Goal: Task Accomplishment & Management: Manage account settings

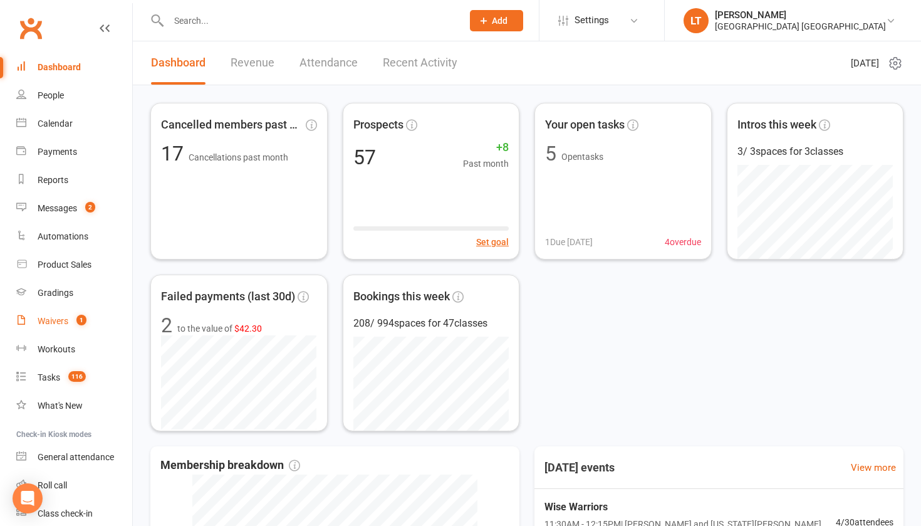
click at [62, 321] on div "Waivers" at bounding box center [53, 321] width 31 height 10
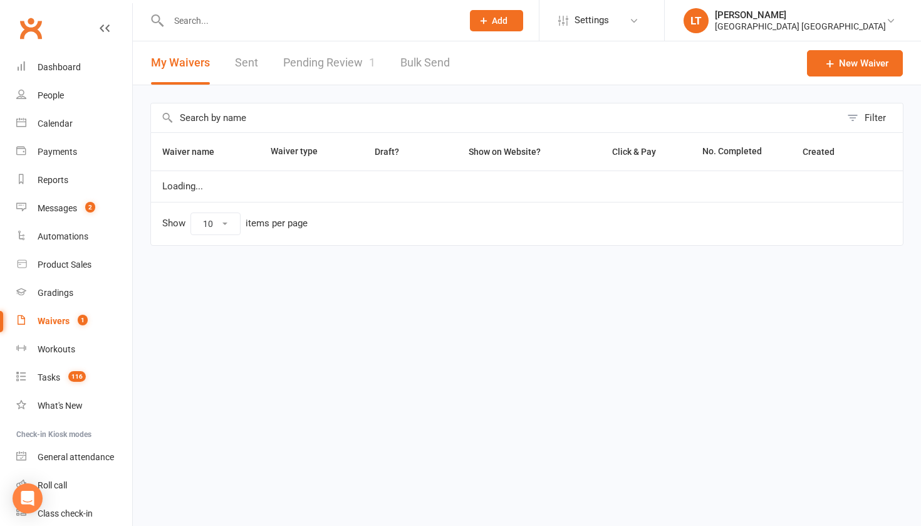
select select "50"
click at [243, 111] on input "text" at bounding box center [496, 117] width 690 height 29
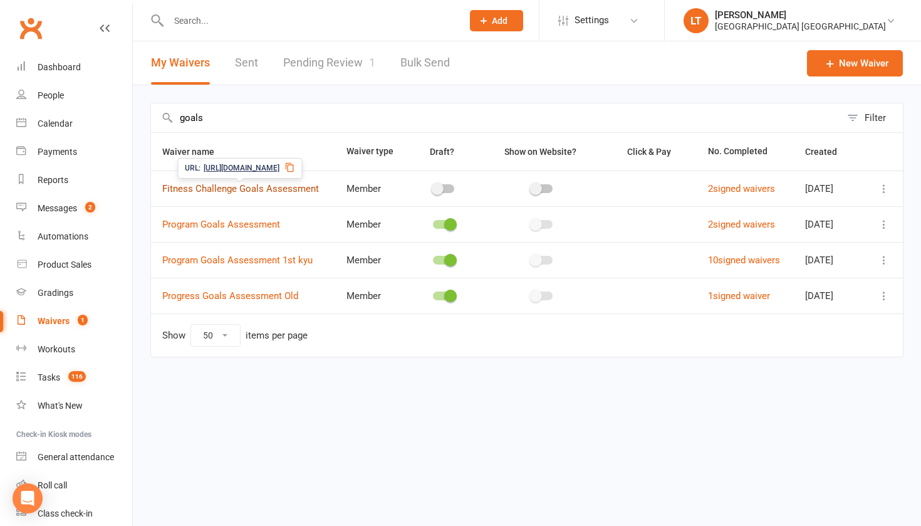
type input "goals"
click at [257, 187] on link "Fitness Challenge Goals Assessment" at bounding box center [240, 188] width 157 height 11
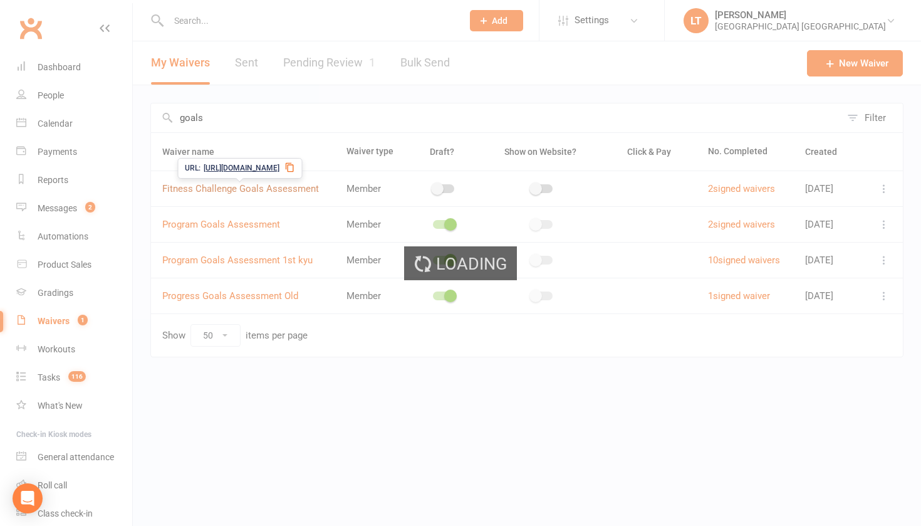
select select "applies_to_all_signees"
select select "copy_answers_for_all_signees"
select select "select"
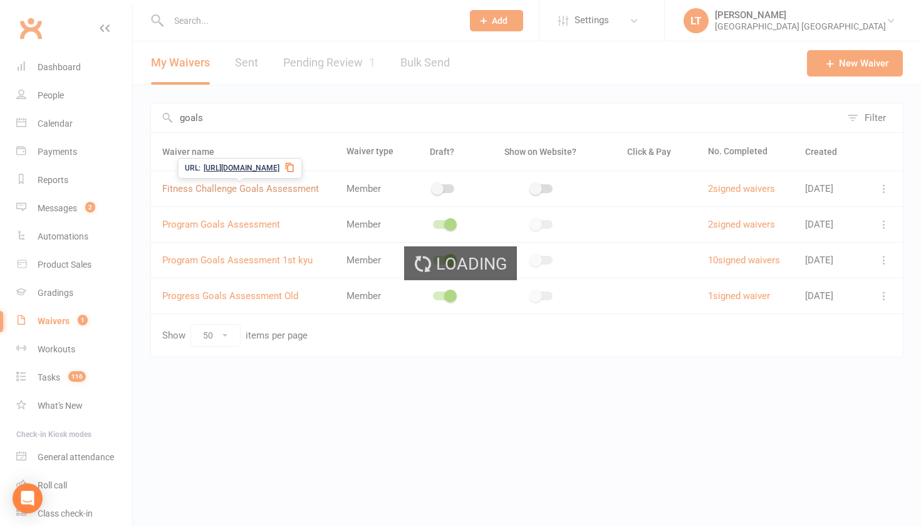
select select "select"
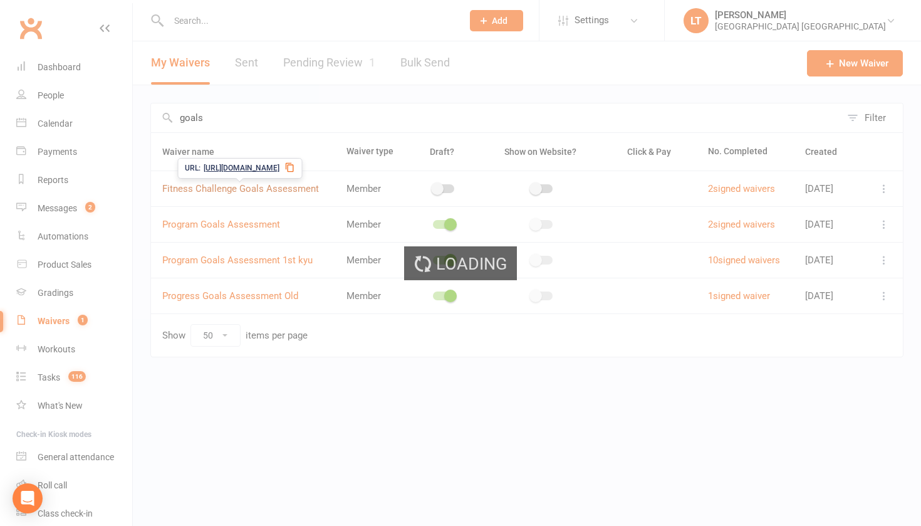
select select "select"
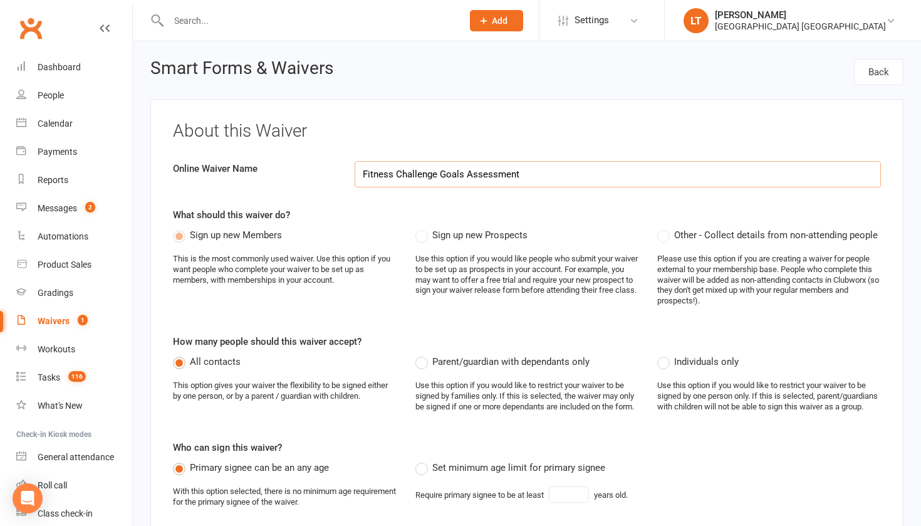
select select "50"
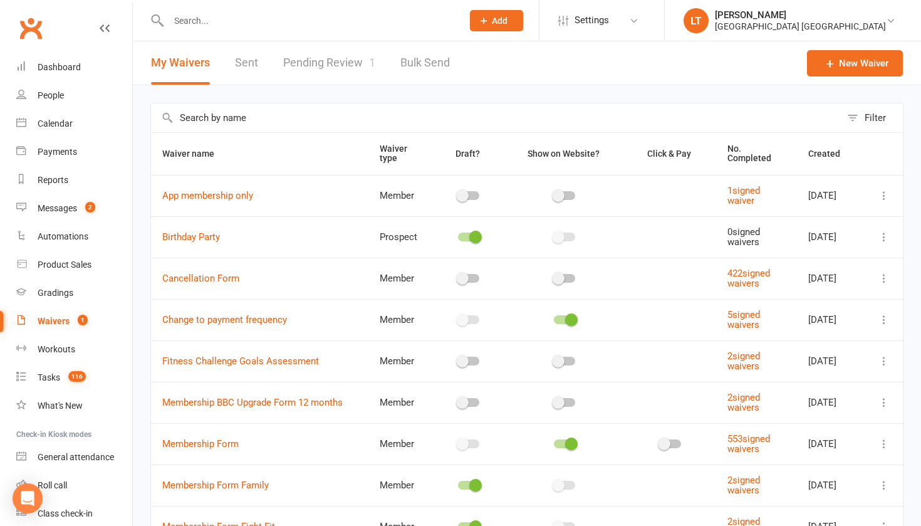
scroll to position [132, 0]
